Goal: Task Accomplishment & Management: Manage account settings

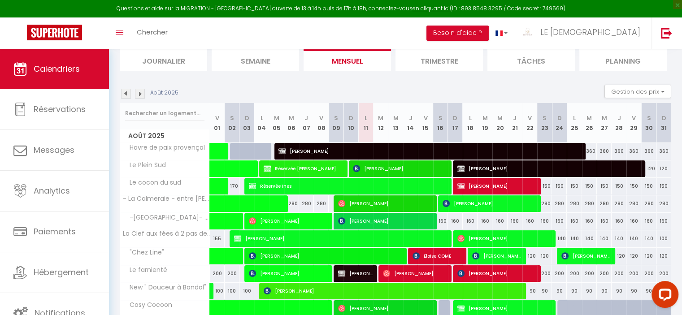
scroll to position [106, 0]
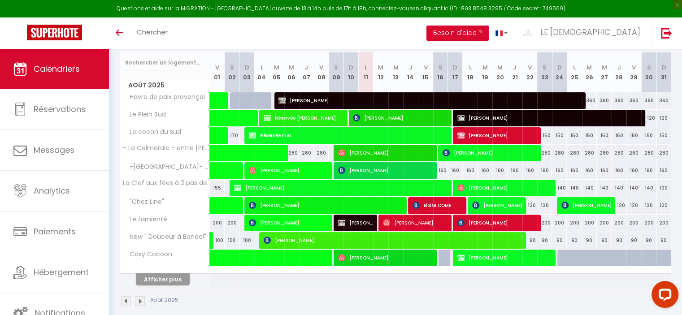
scroll to position [113, 0]
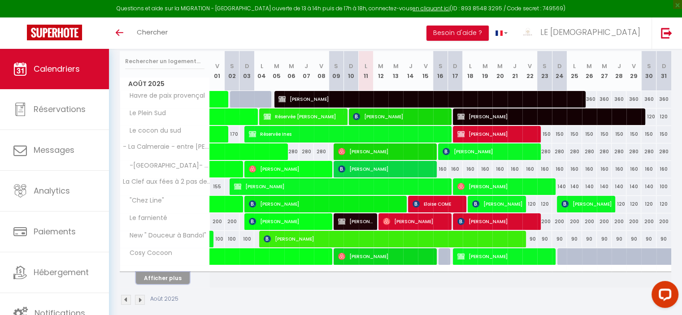
click at [179, 277] on button "Afficher plus" at bounding box center [163, 278] width 54 height 12
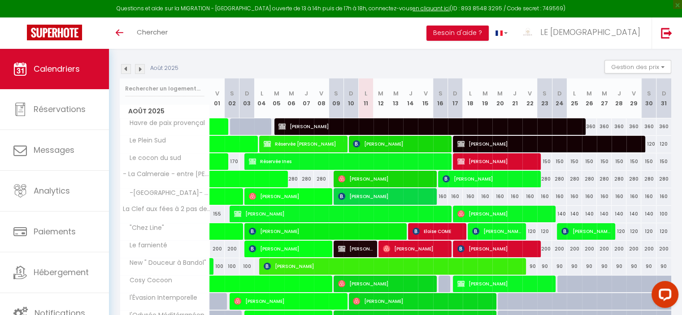
scroll to position [85, 0]
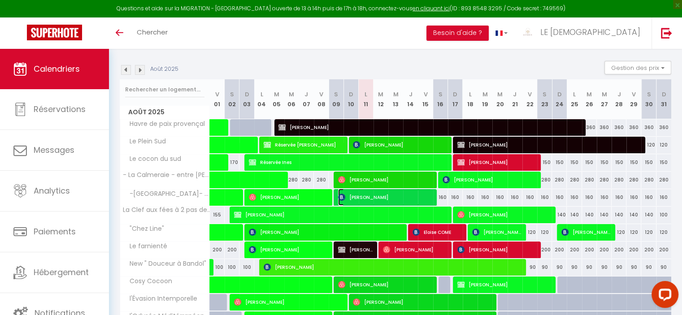
click at [371, 195] on span "[PERSON_NAME]" at bounding box center [385, 197] width 94 height 17
select select "OK"
select select "0"
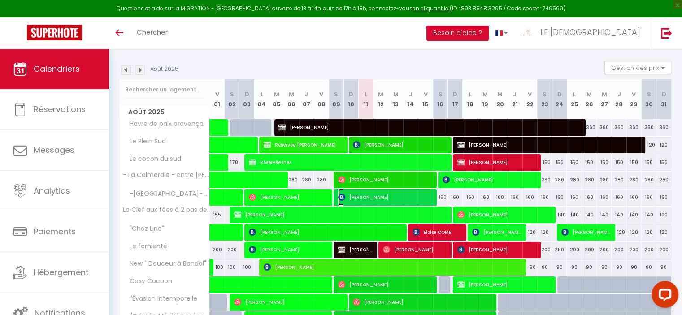
select select "1"
select select
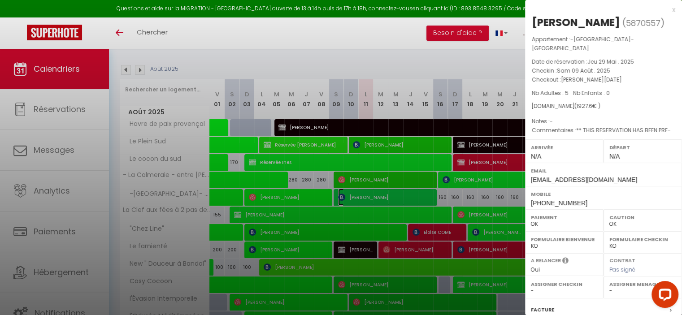
select select "31544"
click at [387, 37] on div at bounding box center [341, 157] width 682 height 315
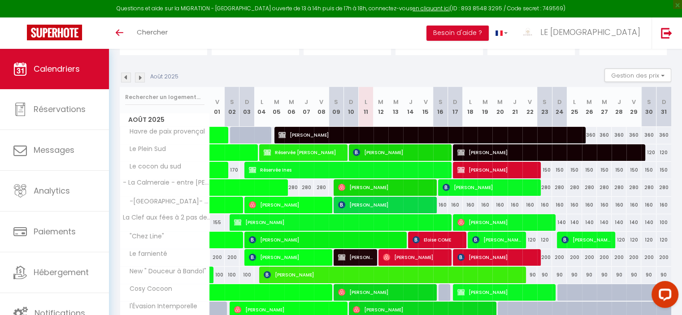
scroll to position [75, 0]
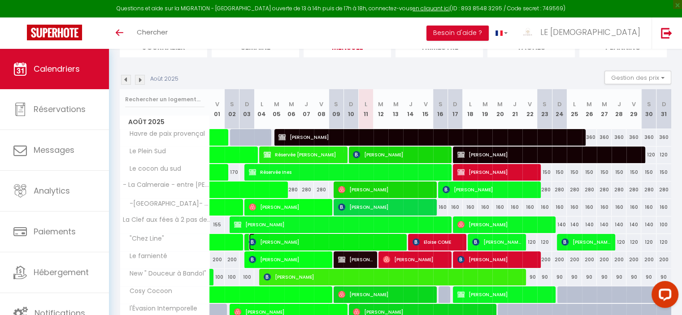
click at [393, 240] on span "[PERSON_NAME]" at bounding box center [325, 241] width 153 height 17
select select
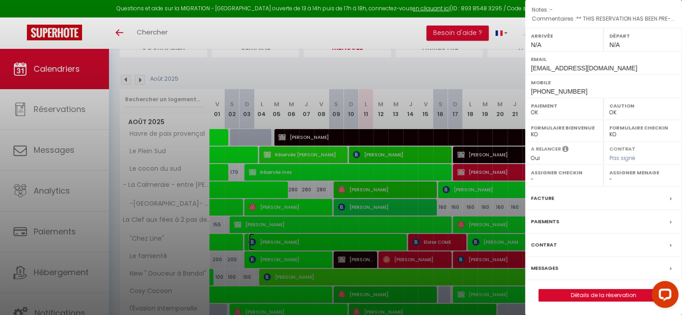
scroll to position [115, 0]
drag, startPoint x: 678, startPoint y: 197, endPoint x: 23, endPoint y: 0, distance: 683.2
click at [597, 293] on link "Détails de la réservation" at bounding box center [603, 296] width 129 height 12
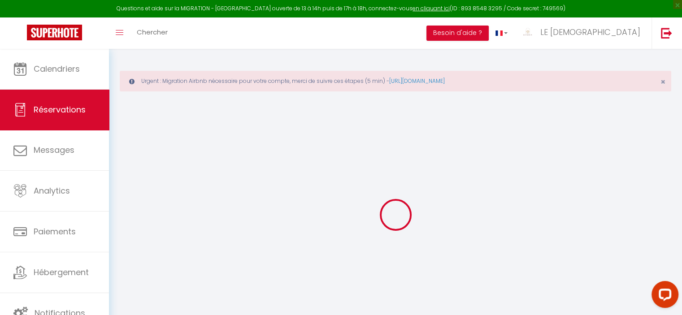
type input "Leonid"
type input "Poyurovskiy"
type input "lpoyur.563251@guest.booking.com"
type input "+33684856133"
select select "FR"
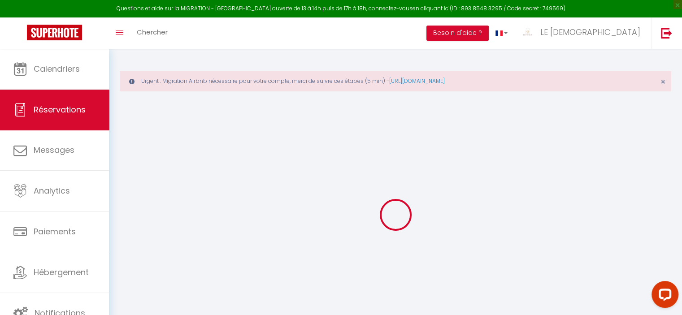
type input "302.85"
type input "30.04"
select select "61671"
select select "1"
select select
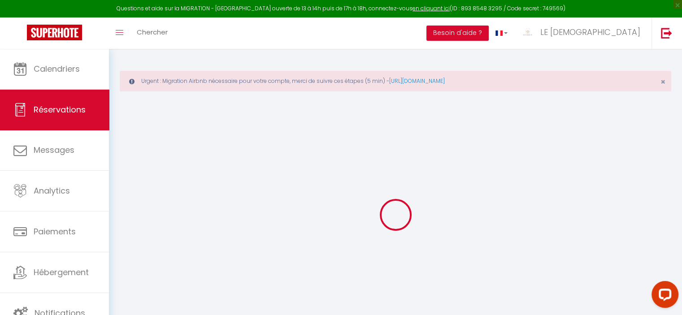
select select
type input "2"
type input "1"
select select "12"
select select
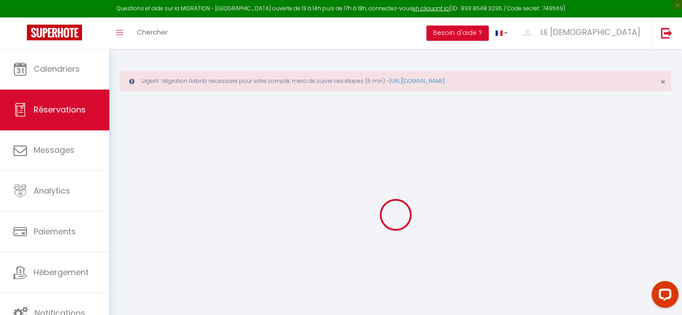
type input "1899"
checkbox input "true"
type input "0"
select select "2"
type input "79"
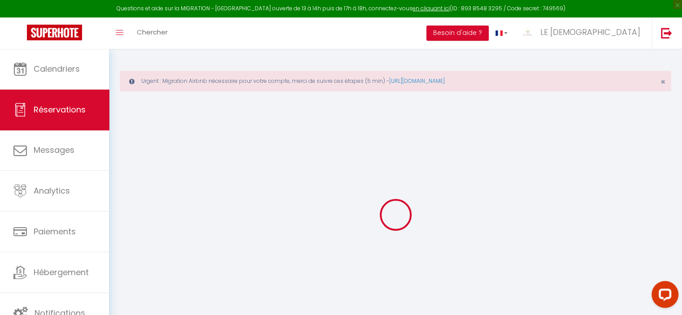
type input "0"
select select
select select "15"
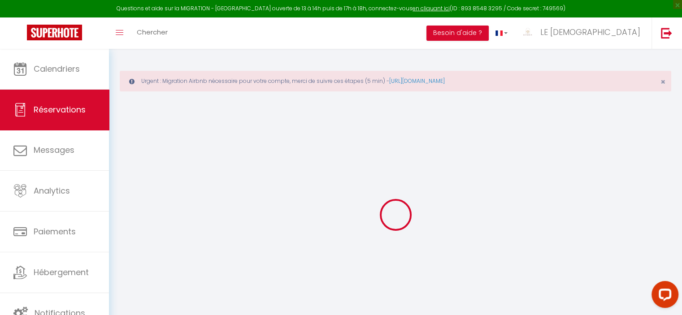
checkbox input "true"
select select
checkbox input "true"
select select
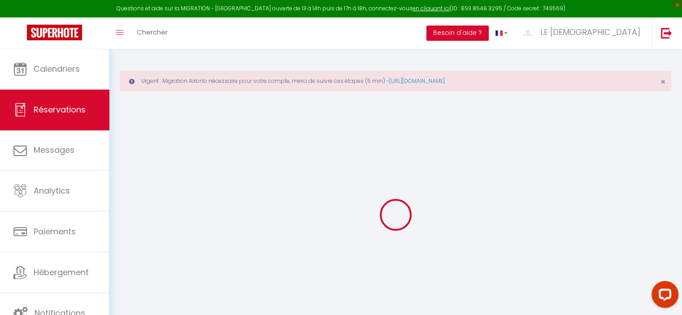
select select
checkbox input "true"
type textarea "** THIS RESERVATION HAS BEEN PRE-PAID ** BOOKING NOTE : Payment charge is EUR 3…"
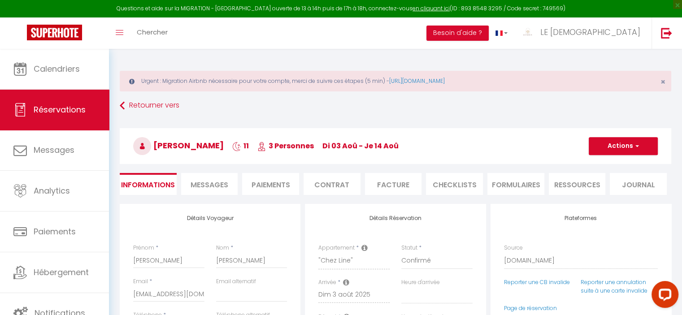
type input "120"
type input "126.72"
select select
checkbox input "true"
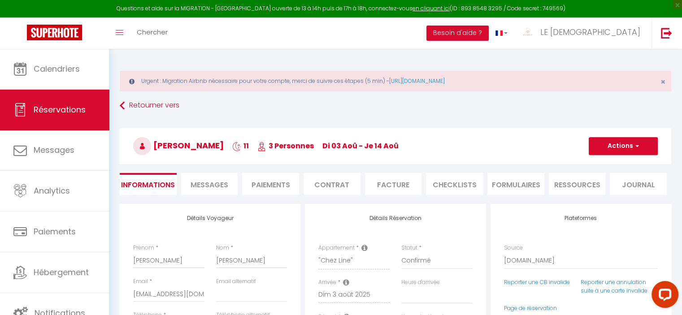
select select
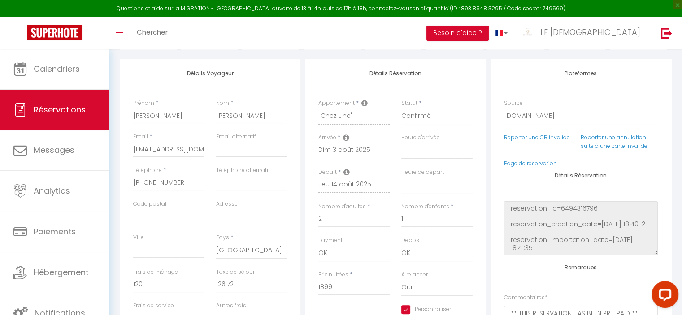
scroll to position [182, 0]
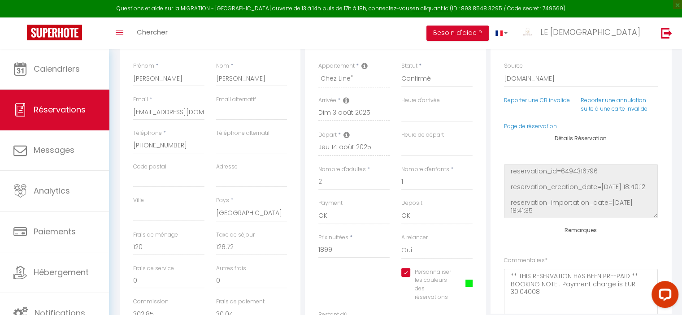
click at [407, 275] on input "Personnaliser les couleurs des réservations" at bounding box center [427, 272] width 53 height 9
checkbox input "false"
select select
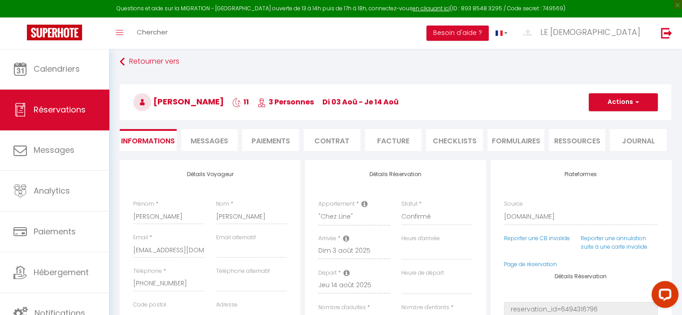
scroll to position [28, 0]
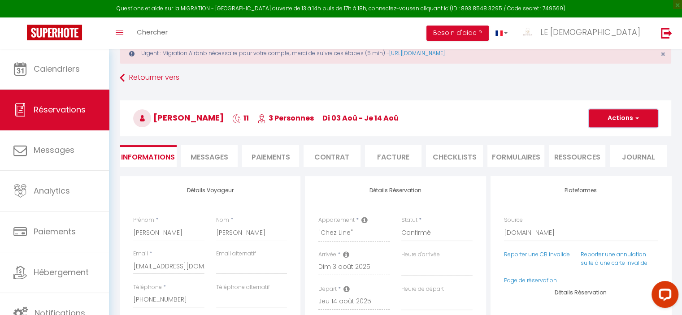
click at [616, 120] on button "Actions" at bounding box center [622, 118] width 69 height 18
click at [608, 136] on link "Enregistrer" at bounding box center [614, 138] width 71 height 12
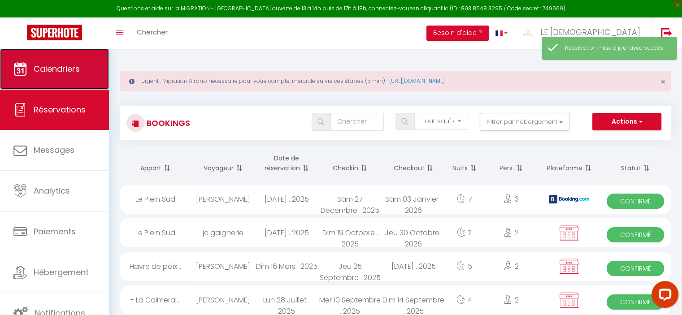
click at [50, 64] on span "Calendriers" at bounding box center [57, 68] width 46 height 11
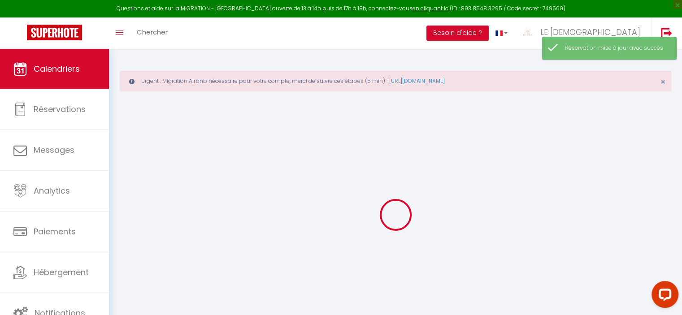
select select
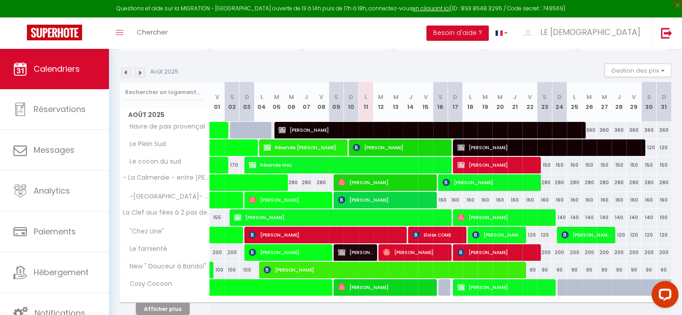
scroll to position [123, 0]
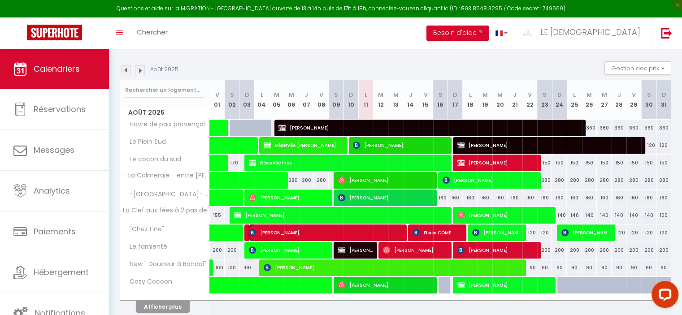
click at [348, 232] on span "[PERSON_NAME]" at bounding box center [325, 232] width 153 height 17
select select "OK"
select select "0"
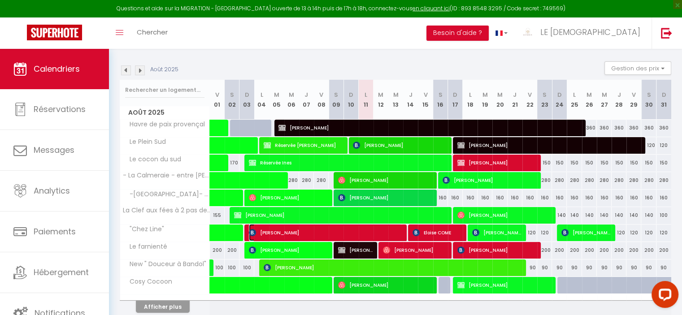
select select "1"
select select
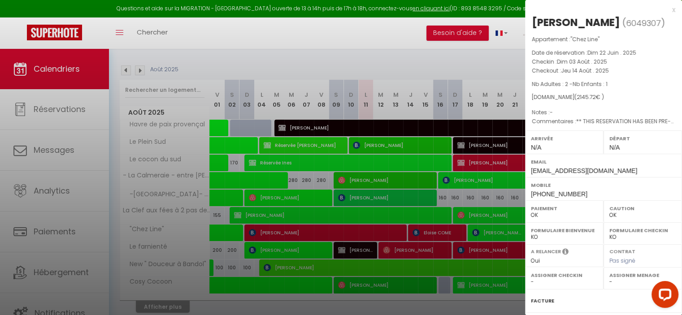
click at [457, 230] on div at bounding box center [341, 157] width 682 height 315
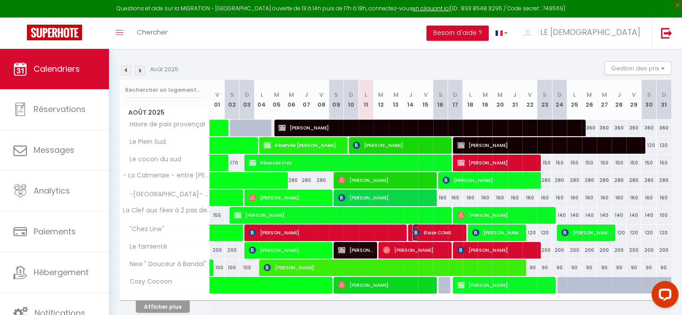
click at [457, 230] on span "Eloise COME" at bounding box center [436, 232] width 49 height 17
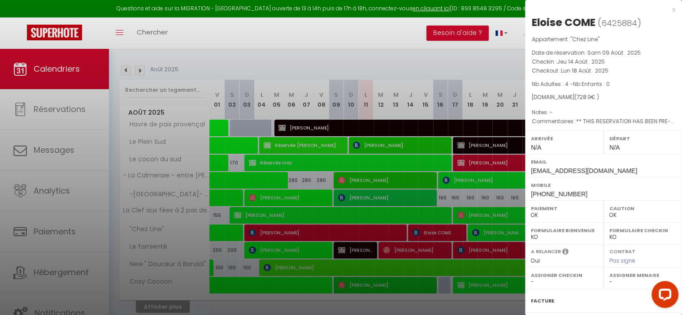
click at [382, 32] on div at bounding box center [341, 157] width 682 height 315
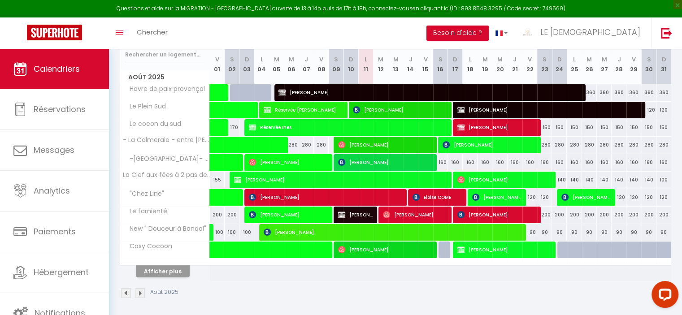
scroll to position [159, 0]
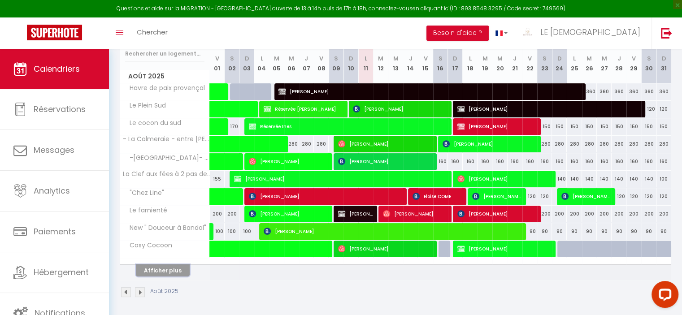
click at [170, 271] on button "Afficher plus" at bounding box center [163, 270] width 54 height 12
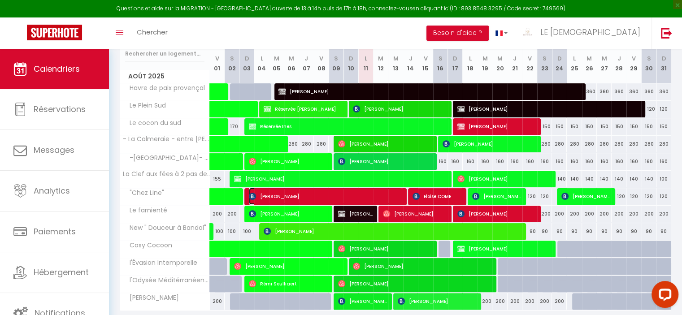
click at [392, 191] on span "[PERSON_NAME]" at bounding box center [325, 196] width 153 height 17
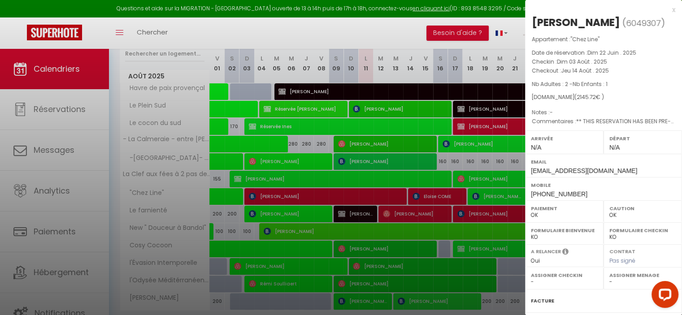
click at [422, 35] on div at bounding box center [341, 157] width 682 height 315
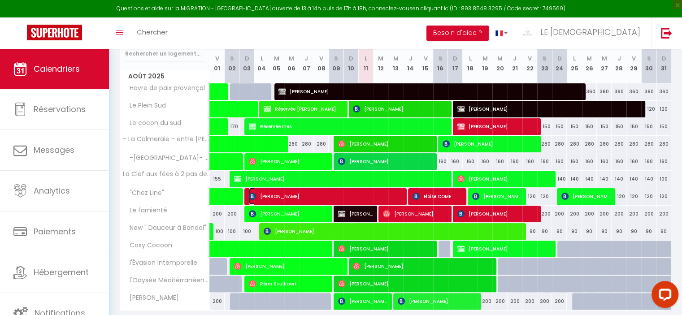
click at [339, 190] on span "[PERSON_NAME]" at bounding box center [325, 196] width 153 height 17
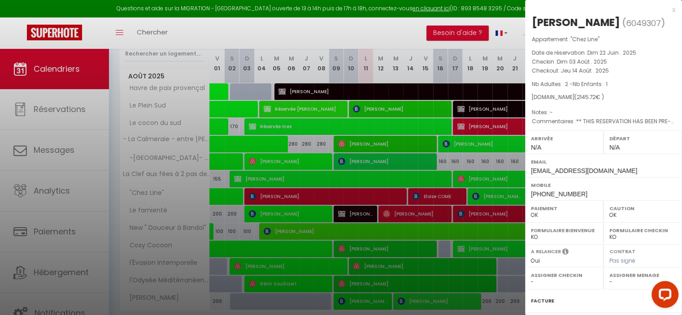
click at [429, 194] on div at bounding box center [341, 157] width 682 height 315
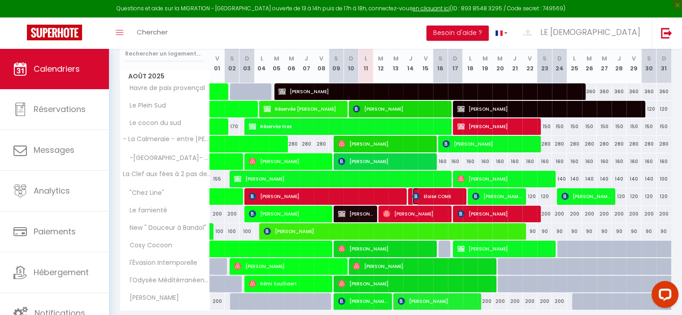
click at [429, 194] on span "Eloise COME" at bounding box center [436, 196] width 49 height 17
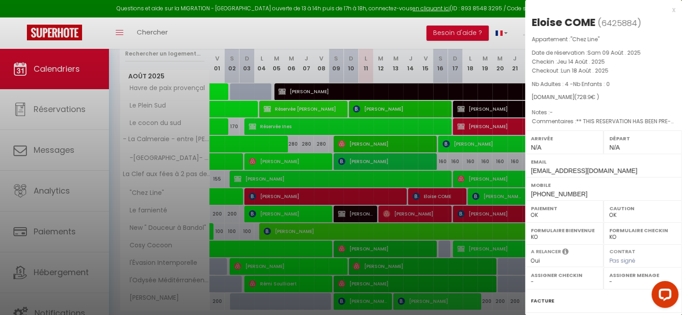
click at [385, 31] on div at bounding box center [341, 157] width 682 height 315
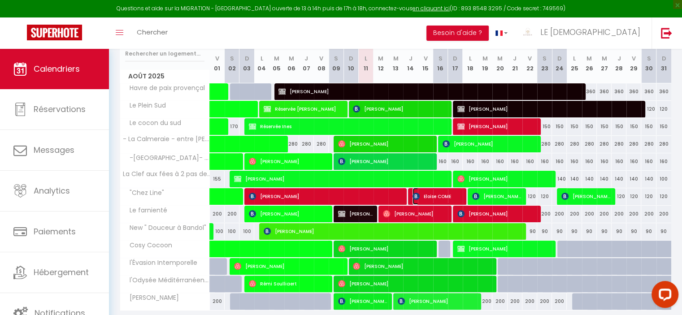
click at [456, 193] on span "Eloise COME" at bounding box center [436, 196] width 49 height 17
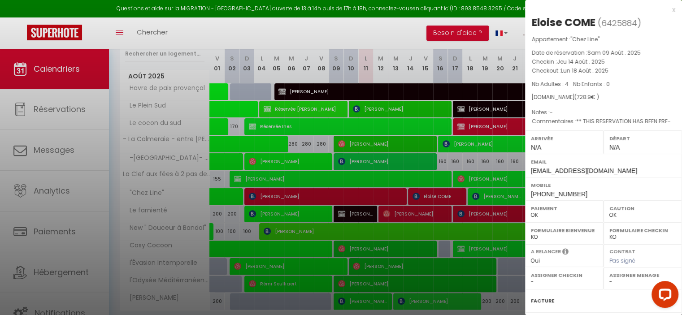
click at [453, 37] on div at bounding box center [341, 157] width 682 height 315
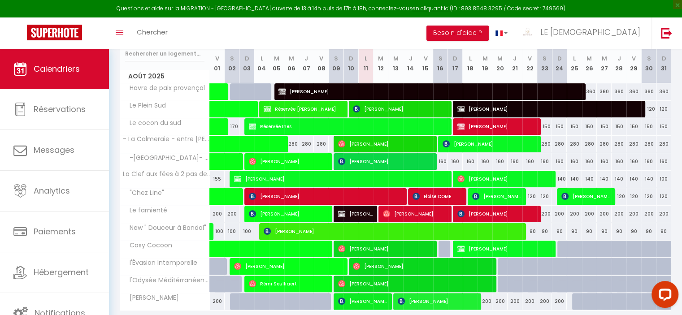
drag, startPoint x: 685, startPoint y: 134, endPoint x: 431, endPoint y: 32, distance: 273.9
click at [431, 32] on div "Toggle menubar Chercher BUTTON Besoin d'aide ? LE PARADOU Paramètres Équipe" at bounding box center [370, 32] width 610 height 31
click at [432, 195] on span "Eloise COME" at bounding box center [436, 196] width 49 height 17
